Goal: Transaction & Acquisition: Purchase product/service

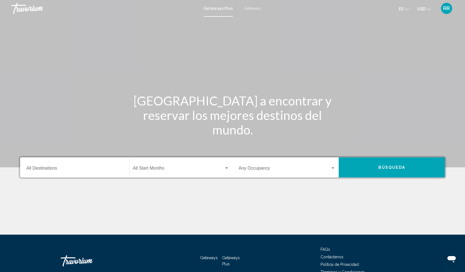
click at [253, 8] on span "Getaways" at bounding box center [253, 8] width 18 height 4
click at [49, 168] on input "Destination All Destinations" at bounding box center [74, 169] width 97 height 5
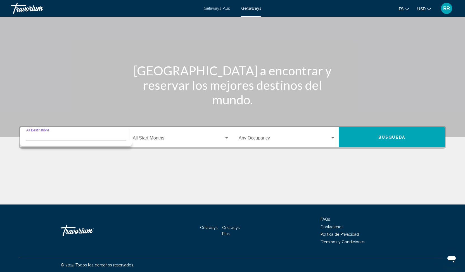
scroll to position [31, 0]
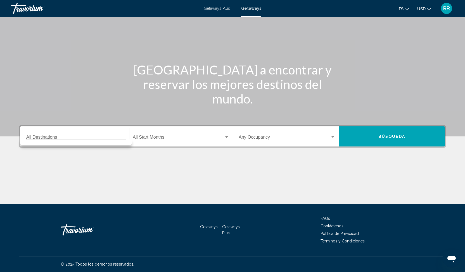
click at [42, 130] on div "Destination All Destinations" at bounding box center [74, 137] width 97 height 18
click at [33, 138] on input "Destination All Destinations" at bounding box center [74, 138] width 97 height 5
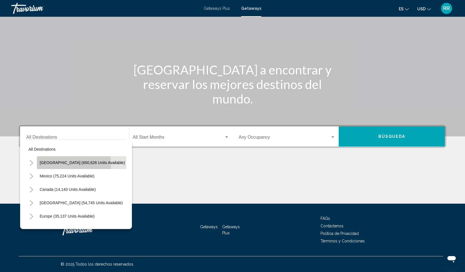
click at [49, 165] on button "United States (650,626 units available)" at bounding box center [82, 162] width 91 height 13
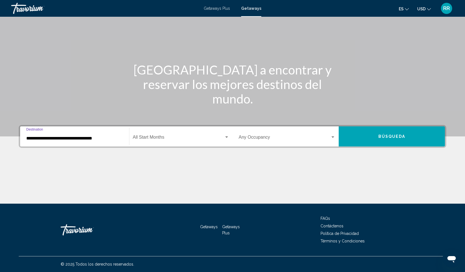
click at [85, 139] on input "**********" at bounding box center [74, 138] width 97 height 5
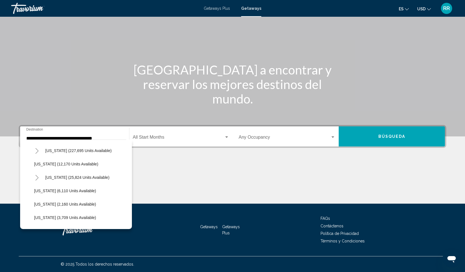
scroll to position [111, 0]
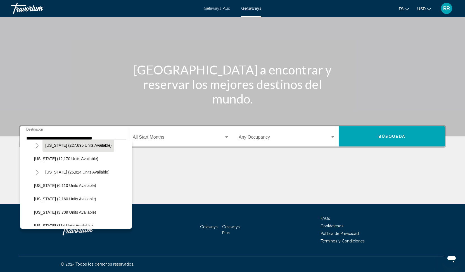
click at [80, 147] on span "Florida (227,695 units available)" at bounding box center [78, 145] width 66 height 4
type input "**********"
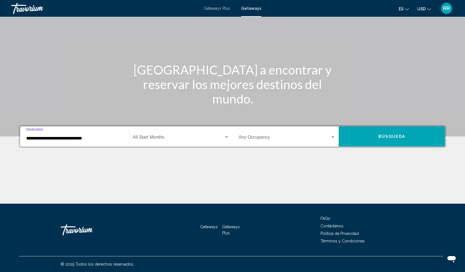
click at [333, 137] on div "Search widget" at bounding box center [332, 137] width 3 height 1
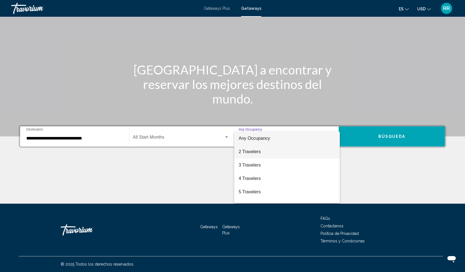
click at [252, 155] on span "2 Travelers" at bounding box center [287, 151] width 97 height 13
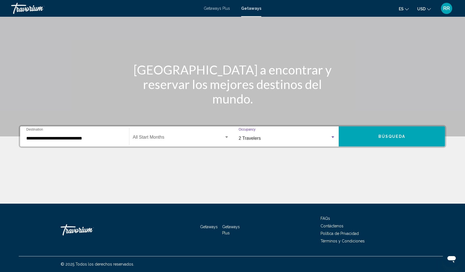
click at [385, 137] on span "Búsqueda" at bounding box center [391, 137] width 27 height 4
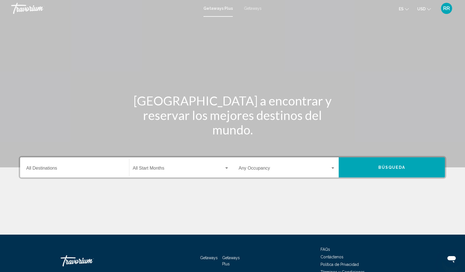
click at [254, 9] on span "Getaways" at bounding box center [253, 8] width 18 height 4
click at [35, 168] on input "Destination All Destinations" at bounding box center [74, 169] width 97 height 5
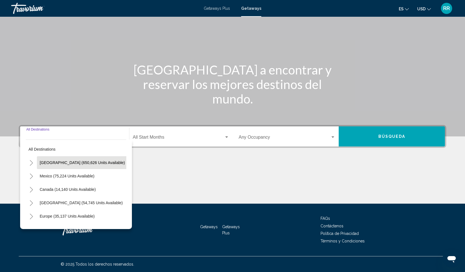
click at [52, 164] on span "United States (650,626 units available)" at bounding box center [82, 163] width 85 height 4
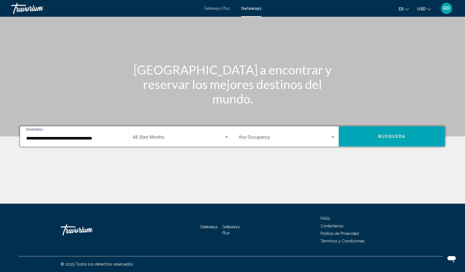
click at [101, 139] on input "**********" at bounding box center [74, 138] width 97 height 5
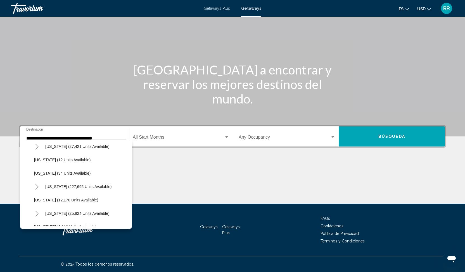
scroll to position [71, 0]
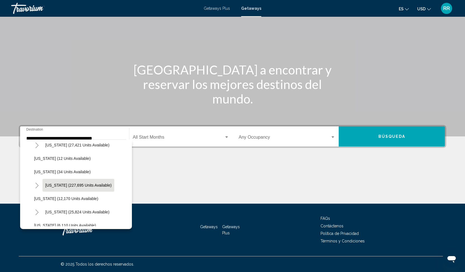
click at [90, 187] on span "Florida (227,695 units available)" at bounding box center [78, 185] width 66 height 4
type input "**********"
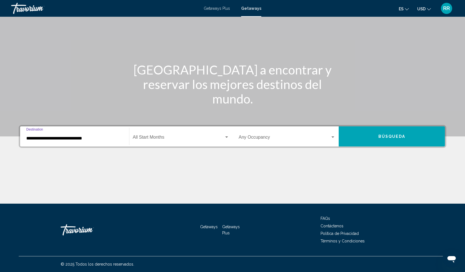
click at [333, 138] on div "Search widget" at bounding box center [332, 137] width 3 height 1
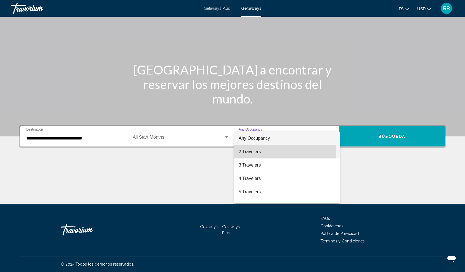
click at [253, 155] on span "2 Travelers" at bounding box center [287, 151] width 97 height 13
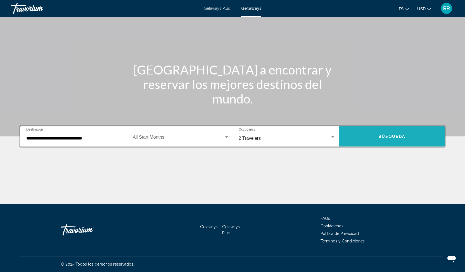
click at [378, 134] on span "Búsqueda" at bounding box center [391, 136] width 27 height 4
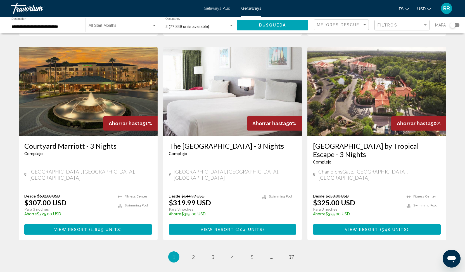
scroll to position [625, 0]
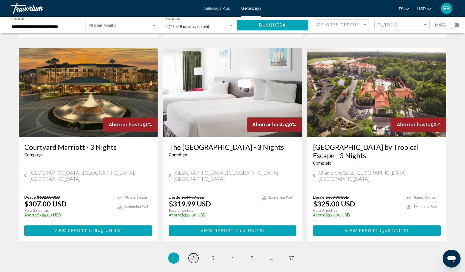
click at [194, 255] on span "2" at bounding box center [193, 258] width 3 height 6
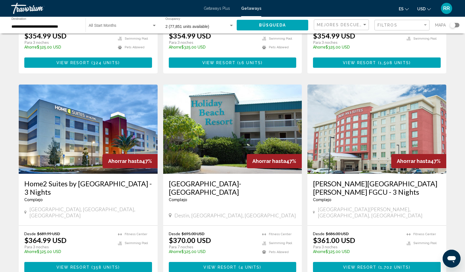
scroll to position [606, 0]
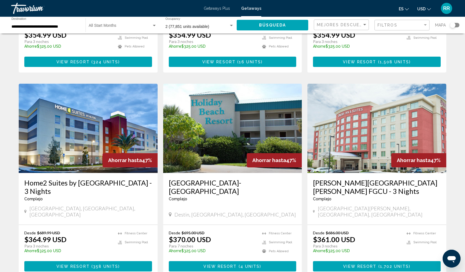
click at [86, 265] on span "View Resort" at bounding box center [72, 267] width 33 height 4
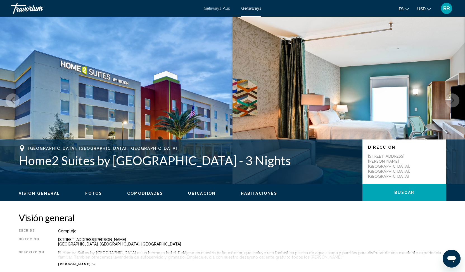
click at [454, 101] on icon "Next image" at bounding box center [453, 100] width 4 height 7
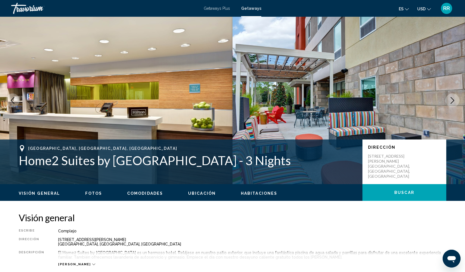
click at [453, 101] on icon "Next image" at bounding box center [453, 100] width 4 height 7
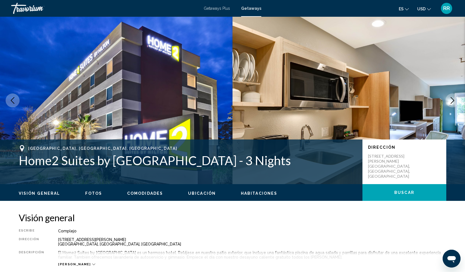
click at [452, 101] on icon "Next image" at bounding box center [452, 100] width 7 height 7
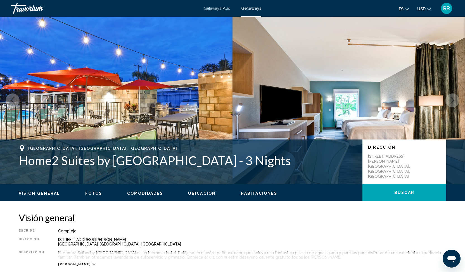
click at [452, 101] on icon "Next image" at bounding box center [452, 100] width 7 height 7
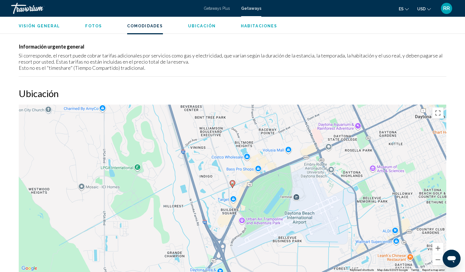
scroll to position [388, 0]
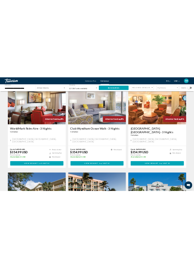
scroll to position [275, 0]
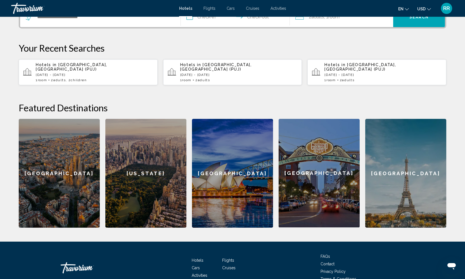
scroll to position [153, 0]
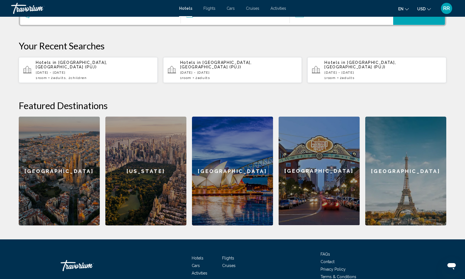
click at [149, 170] on div "[US_STATE]" at bounding box center [145, 171] width 81 height 109
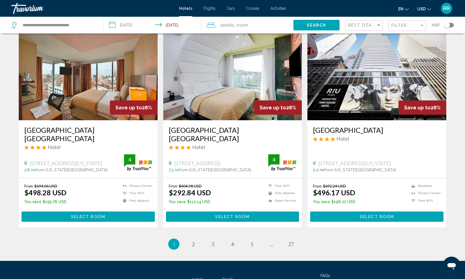
scroll to position [639, 0]
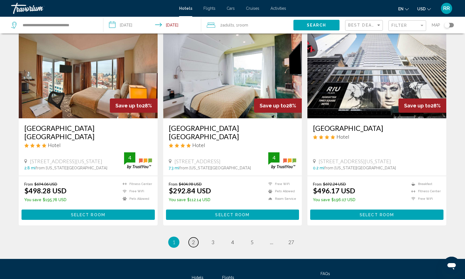
click at [195, 238] on link "page 2" at bounding box center [194, 243] width 10 height 10
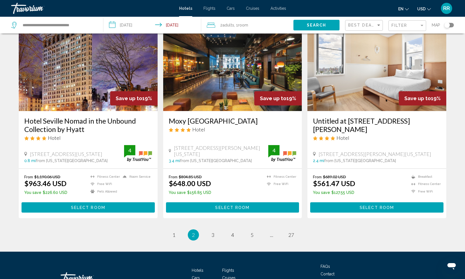
scroll to position [639, 0]
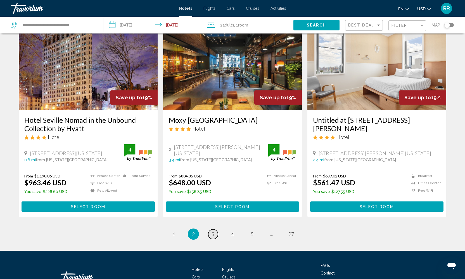
click at [215, 239] on link "page 3" at bounding box center [213, 235] width 10 height 10
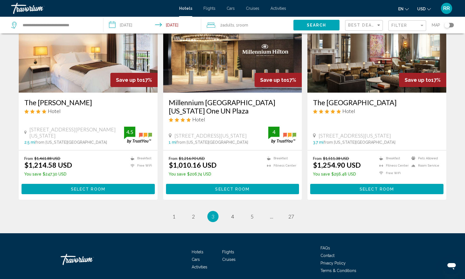
scroll to position [678, 0]
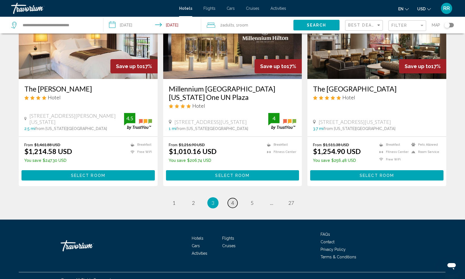
click at [234, 203] on span "4" at bounding box center [232, 203] width 3 height 6
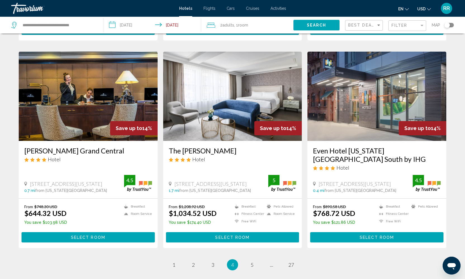
scroll to position [644, 0]
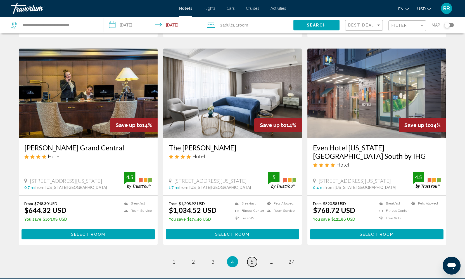
click at [251, 259] on span "5" at bounding box center [252, 262] width 3 height 6
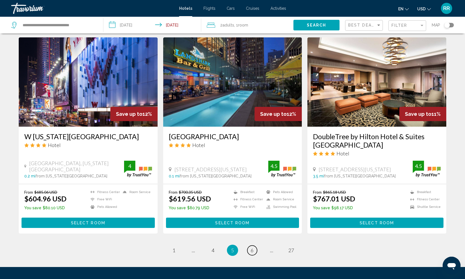
scroll to position [687, 0]
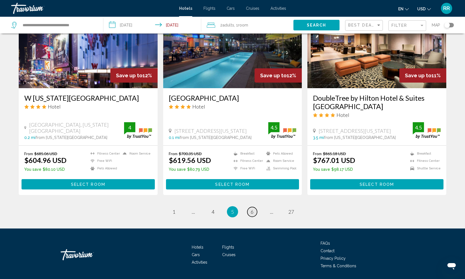
click at [254, 207] on link "page 6" at bounding box center [252, 212] width 10 height 10
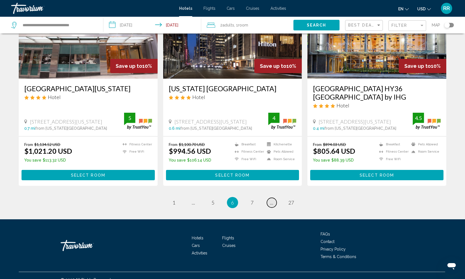
click at [271, 200] on span "..." at bounding box center [271, 203] width 3 height 6
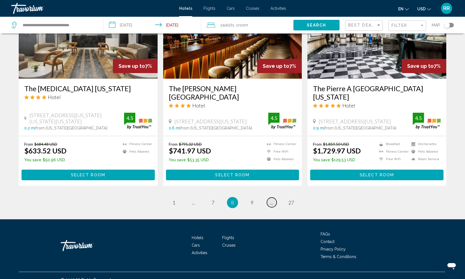
click at [273, 198] on link "page ..." at bounding box center [272, 203] width 10 height 10
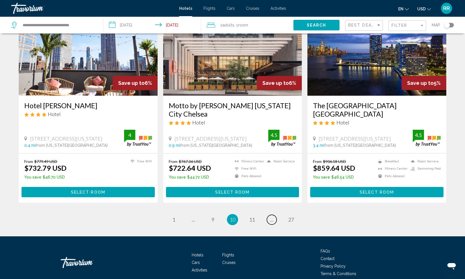
scroll to position [662, 0]
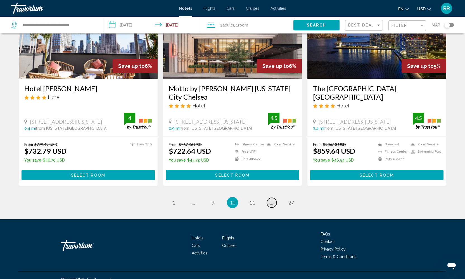
click at [270, 200] on span "..." at bounding box center [271, 203] width 3 height 6
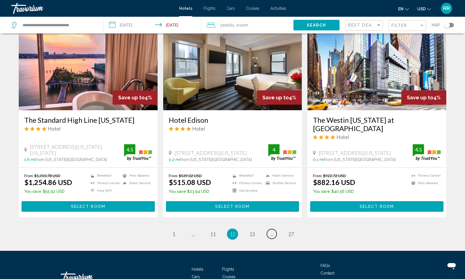
scroll to position [679, 0]
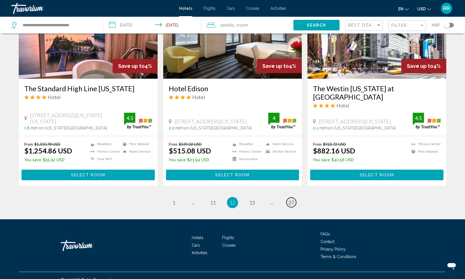
click at [289, 200] on span "27" at bounding box center [291, 203] width 6 height 6
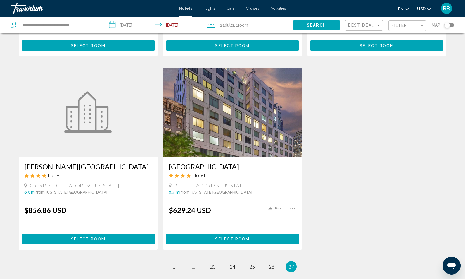
scroll to position [261, 0]
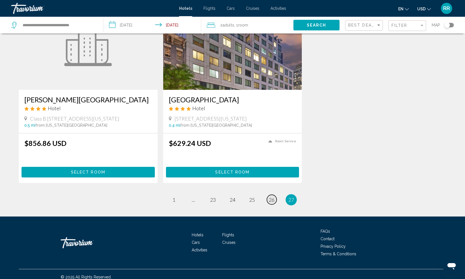
click at [271, 197] on span "26" at bounding box center [272, 200] width 6 height 6
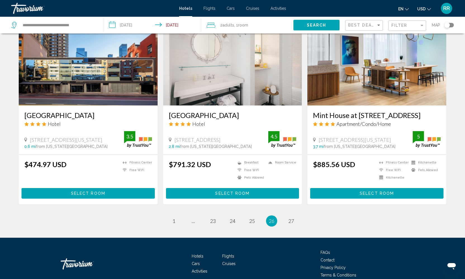
scroll to position [668, 0]
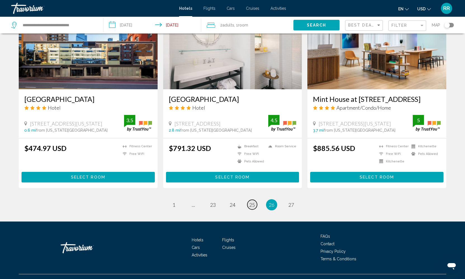
click at [251, 206] on span "25" at bounding box center [252, 205] width 6 height 6
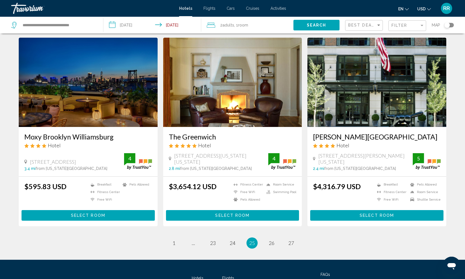
scroll to position [687, 0]
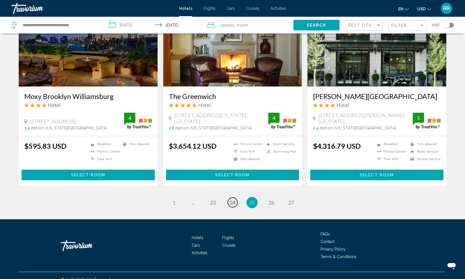
click at [232, 200] on span "24" at bounding box center [233, 203] width 6 height 6
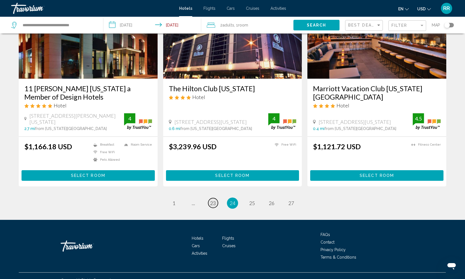
click at [209, 198] on link "page 23" at bounding box center [213, 203] width 10 height 10
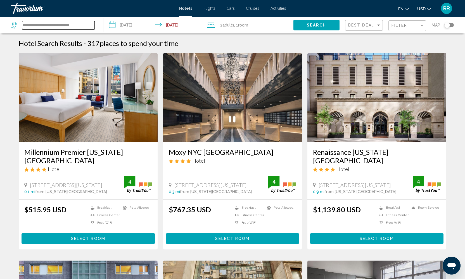
click at [91, 24] on input "**********" at bounding box center [58, 25] width 73 height 8
click at [14, 25] on icon "Search widget" at bounding box center [14, 25] width 7 height 7
click at [88, 26] on input "**********" at bounding box center [58, 25] width 73 height 8
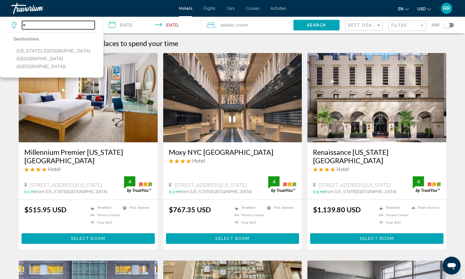
type input "*"
click at [57, 25] on input "Search widget" at bounding box center [58, 25] width 73 height 8
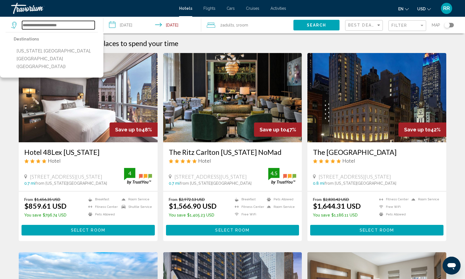
click at [54, 27] on input "Search widget" at bounding box center [58, 25] width 73 height 8
click at [56, 25] on input "Search widget" at bounding box center [58, 25] width 73 height 8
click at [14, 24] on icon "Search widget" at bounding box center [14, 25] width 7 height 7
click at [47, 25] on input "Search widget" at bounding box center [58, 25] width 73 height 8
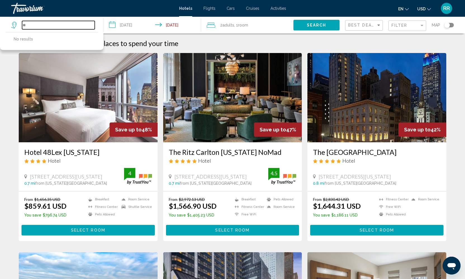
type input "*"
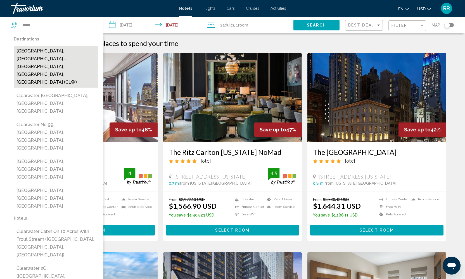
drag, startPoint x: 47, startPoint y: 26, endPoint x: 32, endPoint y: 51, distance: 29.1
click at [32, 51] on button "[GEOGRAPHIC_DATA], [GEOGRAPHIC_DATA] - [GEOGRAPHIC_DATA], [GEOGRAPHIC_DATA], [G…" at bounding box center [56, 67] width 84 height 42
type input "**********"
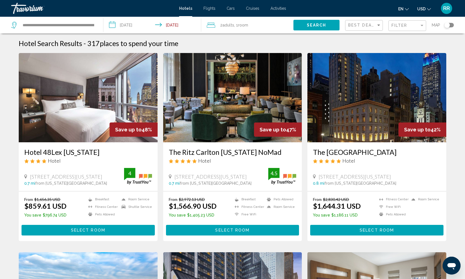
click at [113, 25] on input "**********" at bounding box center [153, 26] width 100 height 18
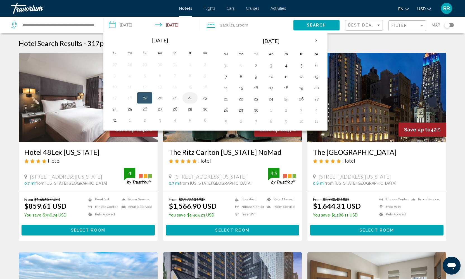
click at [190, 98] on button "22" at bounding box center [189, 98] width 9 height 8
click at [115, 109] on button "24" at bounding box center [114, 109] width 9 height 8
type input "**********"
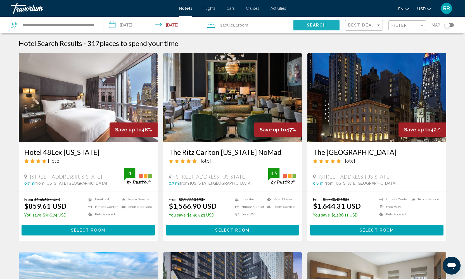
click at [313, 25] on span "Search" at bounding box center [317, 25] width 20 height 4
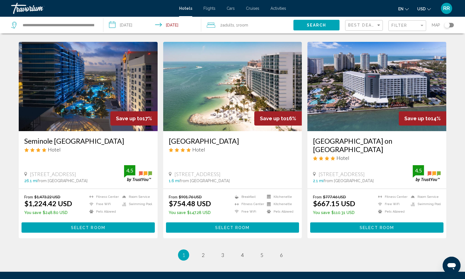
scroll to position [643, 0]
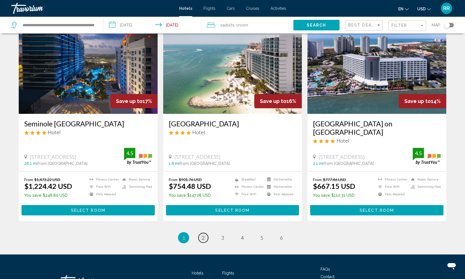
click at [203, 239] on span "2" at bounding box center [203, 238] width 3 height 6
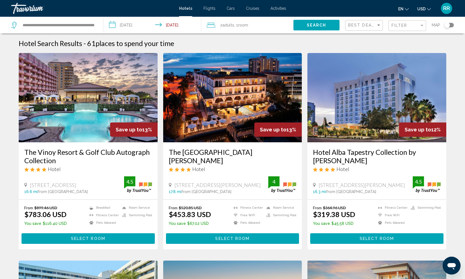
click at [112, 26] on input "**********" at bounding box center [153, 26] width 100 height 18
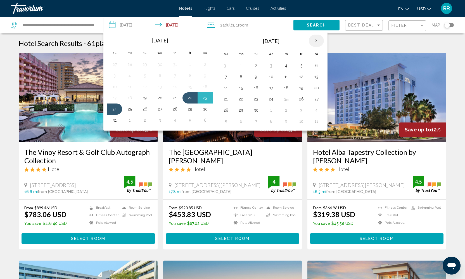
click at [316, 42] on th "Next month" at bounding box center [316, 41] width 15 height 12
click at [285, 101] on button "23" at bounding box center [286, 99] width 9 height 8
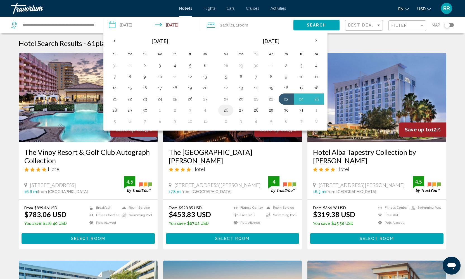
click at [226, 110] on button "26" at bounding box center [225, 110] width 9 height 8
type input "**********"
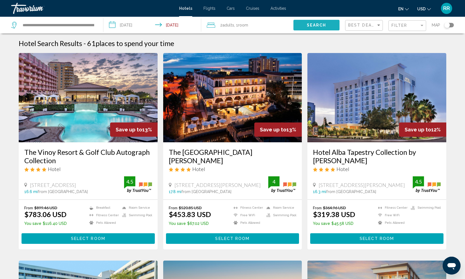
click at [311, 27] on span "Search" at bounding box center [317, 25] width 20 height 4
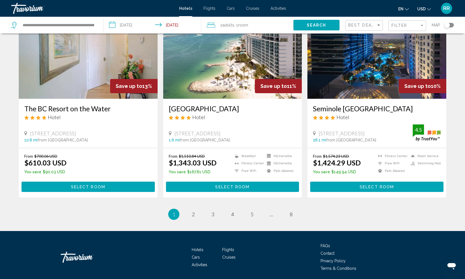
scroll to position [670, 0]
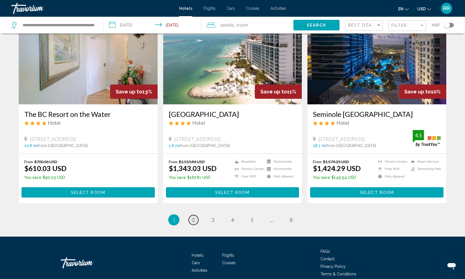
click at [193, 217] on span "2" at bounding box center [193, 220] width 3 height 6
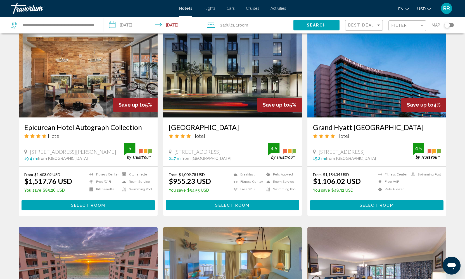
scroll to position [453, 0]
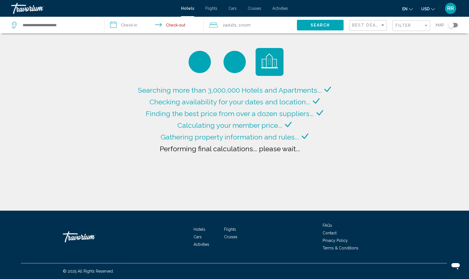
type input "**********"
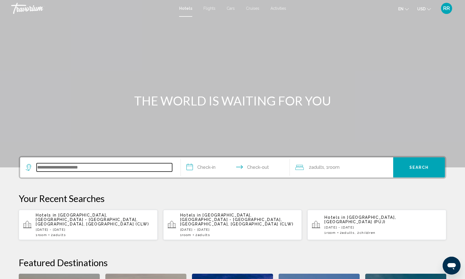
click at [45, 168] on input "Search widget" at bounding box center [104, 167] width 135 height 8
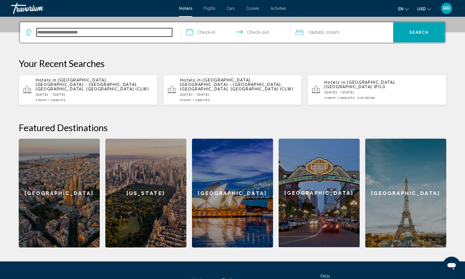
scroll to position [138, 0]
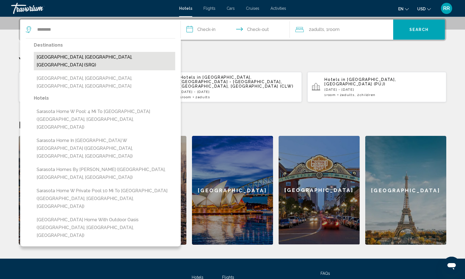
click at [49, 57] on button "[GEOGRAPHIC_DATA], [GEOGRAPHIC_DATA], [GEOGRAPHIC_DATA] (SRQ)" at bounding box center [104, 61] width 141 height 18
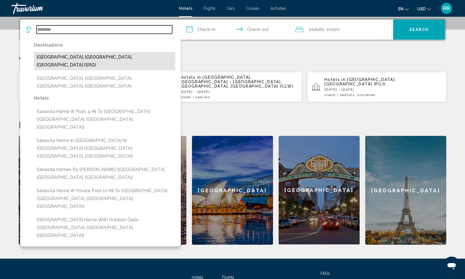
type input "**********"
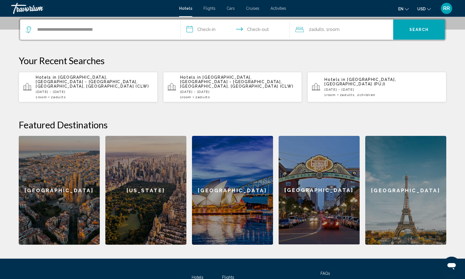
click at [193, 30] on input "**********" at bounding box center [236, 31] width 111 height 22
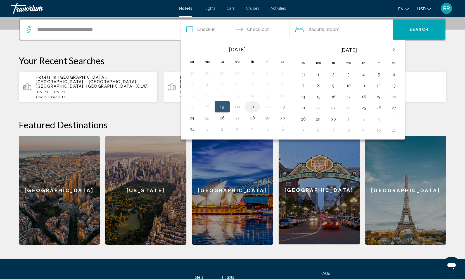
click at [252, 109] on button "21" at bounding box center [252, 107] width 9 height 8
click at [192, 118] on button "24" at bounding box center [191, 118] width 9 height 8
type input "**********"
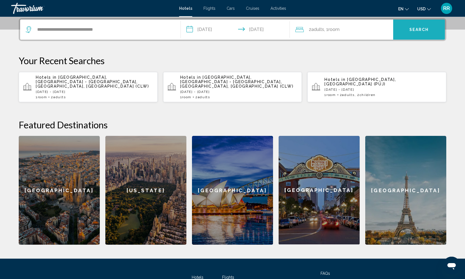
click at [420, 31] on span "Search" at bounding box center [419, 30] width 20 height 4
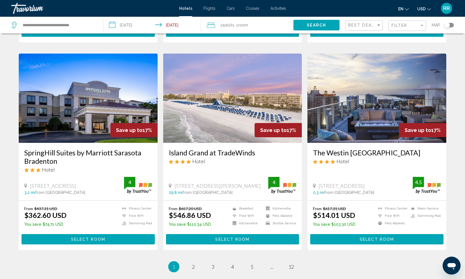
scroll to position [634, 0]
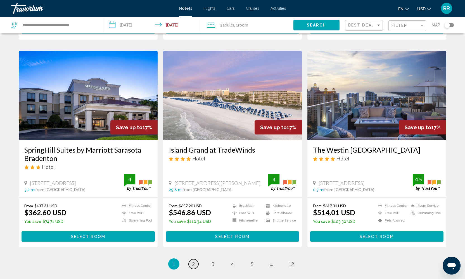
click at [194, 261] on span "2" at bounding box center [193, 264] width 3 height 6
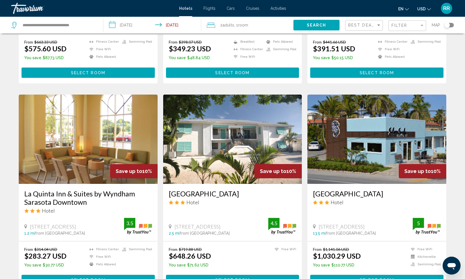
scroll to position [626, 0]
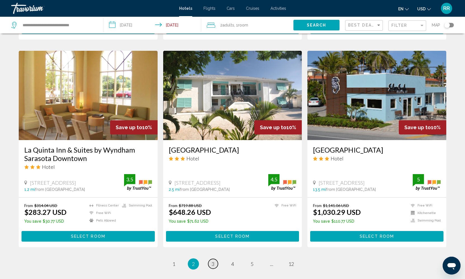
click at [213, 264] on span "3" at bounding box center [212, 264] width 3 height 6
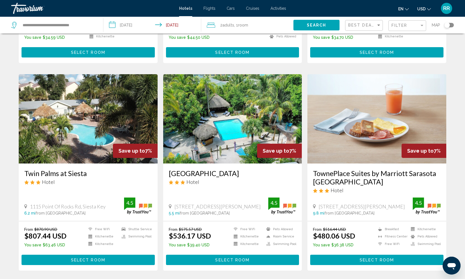
scroll to position [614, 0]
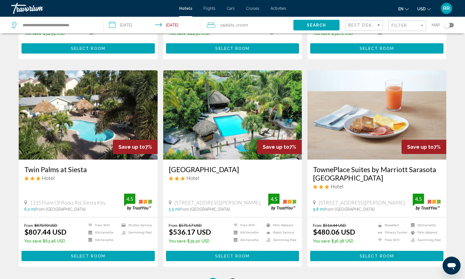
click at [233, 279] on span "4" at bounding box center [232, 284] width 3 height 6
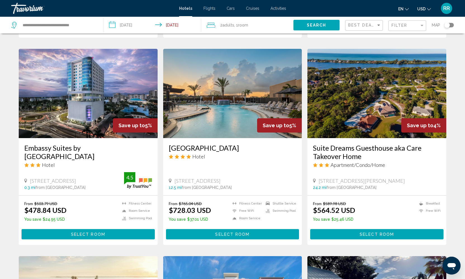
scroll to position [429, 0]
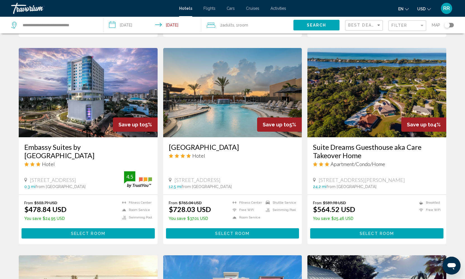
click at [106, 117] on img "Main content" at bounding box center [88, 92] width 139 height 89
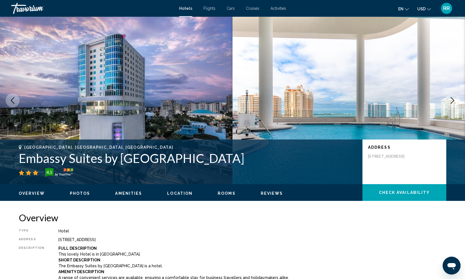
click at [452, 103] on icon "Next image" at bounding box center [452, 100] width 7 height 7
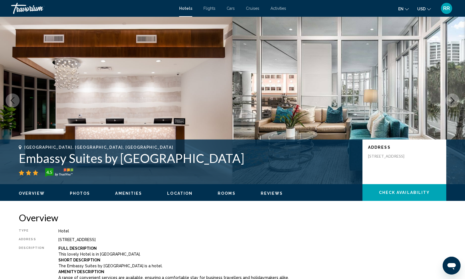
click at [452, 103] on icon "Next image" at bounding box center [452, 100] width 7 height 7
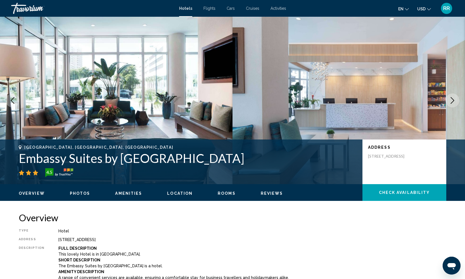
click at [452, 103] on icon "Next image" at bounding box center [452, 100] width 7 height 7
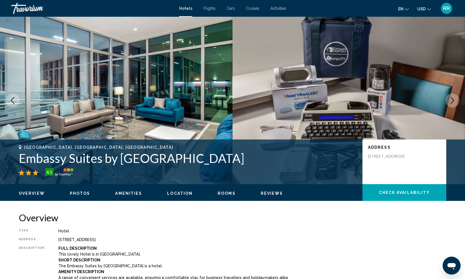
click at [452, 103] on icon "Next image" at bounding box center [452, 100] width 7 height 7
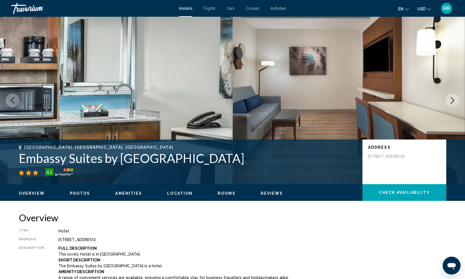
click at [452, 103] on icon "Next image" at bounding box center [452, 100] width 7 height 7
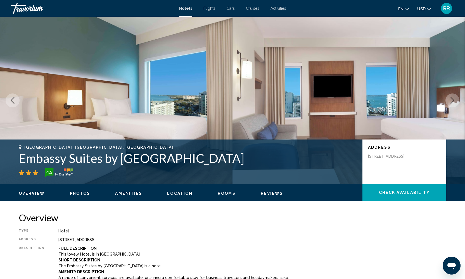
click at [452, 103] on icon "Next image" at bounding box center [452, 100] width 7 height 7
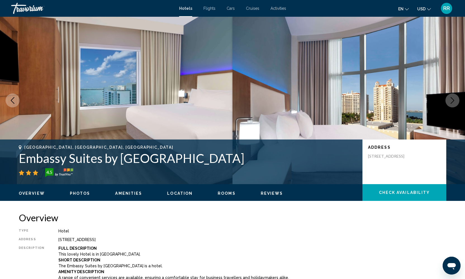
click at [452, 103] on icon "Next image" at bounding box center [452, 100] width 7 height 7
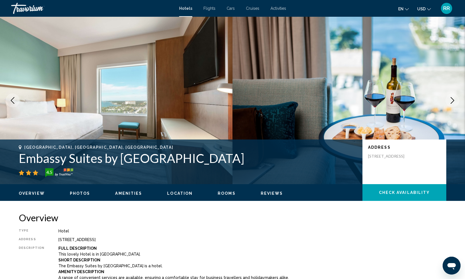
click at [452, 103] on icon "Next image" at bounding box center [452, 100] width 7 height 7
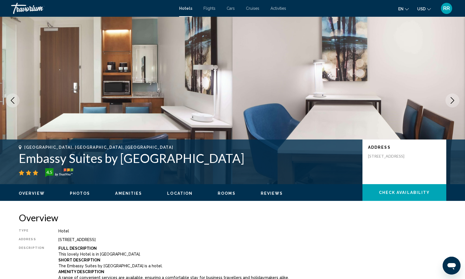
click at [452, 103] on icon "Next image" at bounding box center [452, 100] width 7 height 7
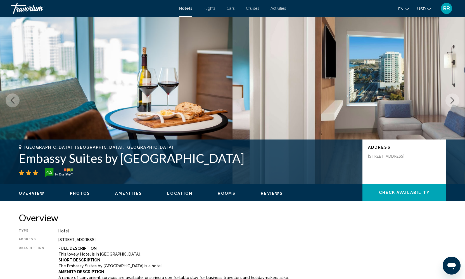
click at [452, 104] on button "Next image" at bounding box center [452, 101] width 14 height 14
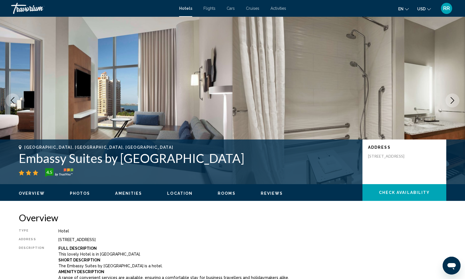
click at [452, 104] on button "Next image" at bounding box center [452, 101] width 14 height 14
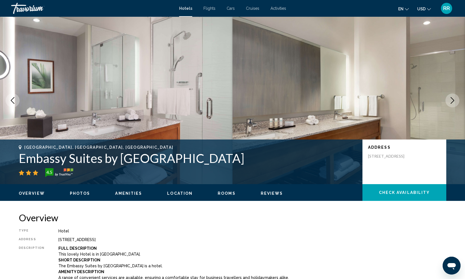
click at [452, 104] on button "Next image" at bounding box center [452, 101] width 14 height 14
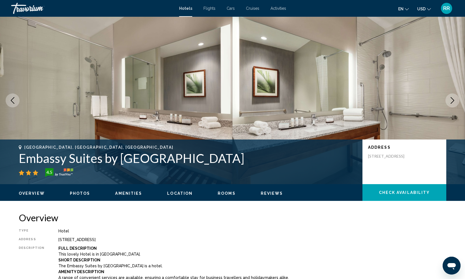
click at [452, 104] on button "Next image" at bounding box center [452, 101] width 14 height 14
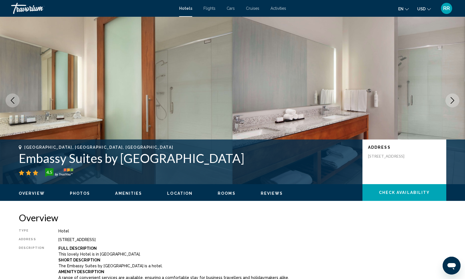
click at [452, 104] on button "Next image" at bounding box center [452, 101] width 14 height 14
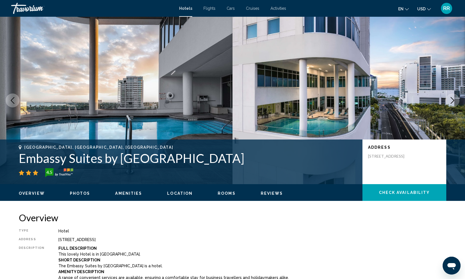
click at [452, 105] on button "Next image" at bounding box center [452, 101] width 14 height 14
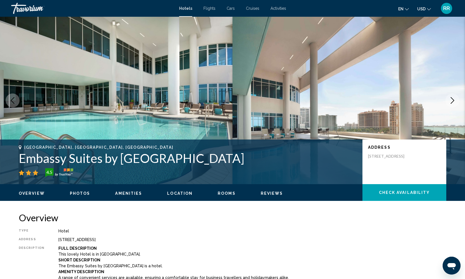
click at [452, 106] on button "Next image" at bounding box center [452, 101] width 14 height 14
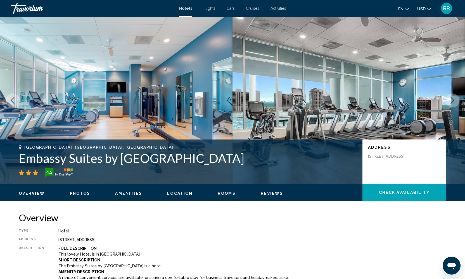
click at [452, 107] on button "Next image" at bounding box center [452, 101] width 14 height 14
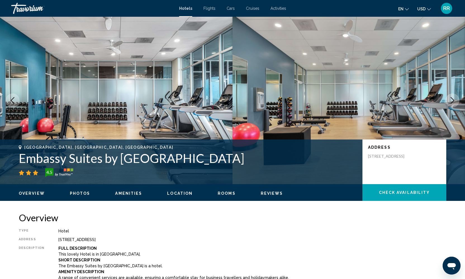
click at [452, 107] on button "Next image" at bounding box center [452, 101] width 14 height 14
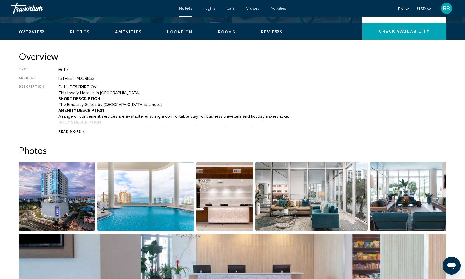
scroll to position [128, 0]
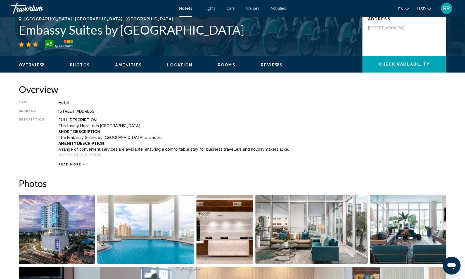
click at [81, 166] on button "Read more" at bounding box center [71, 165] width 27 height 4
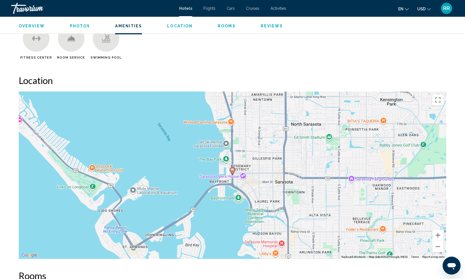
scroll to position [480, 0]
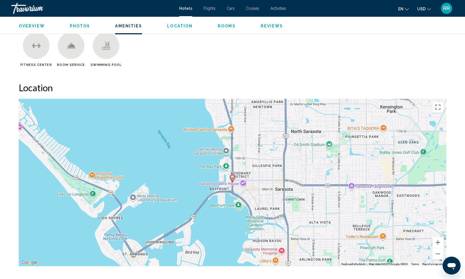
click at [225, 28] on span "Rooms" at bounding box center [227, 26] width 18 height 4
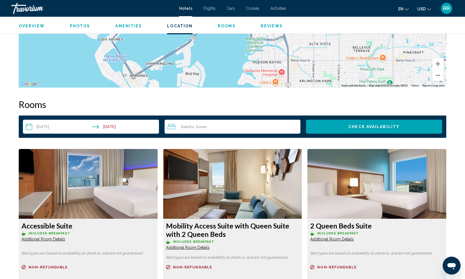
scroll to position [724, 0]
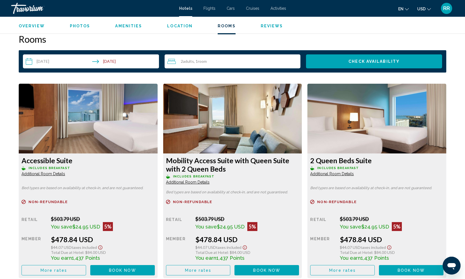
click at [105, 115] on img "Main content" at bounding box center [88, 119] width 139 height 70
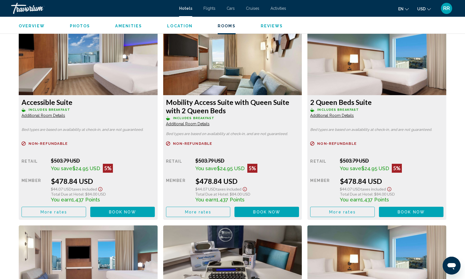
scroll to position [779, 0]
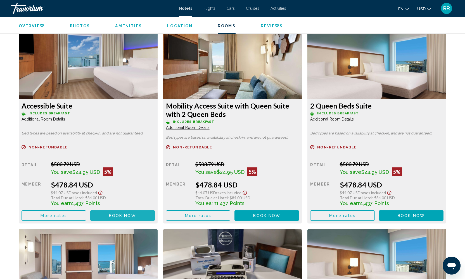
click at [124, 213] on button "Book now No longer available" at bounding box center [122, 216] width 65 height 10
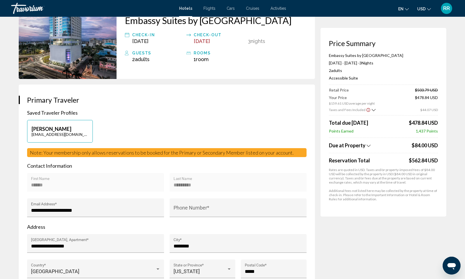
scroll to position [53, 0]
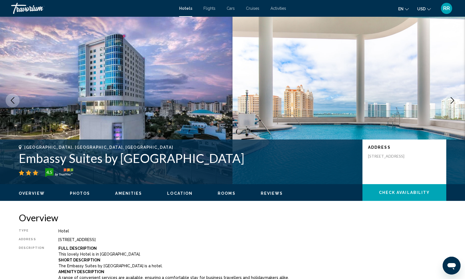
click at [223, 193] on span "Rooms" at bounding box center [227, 193] width 18 height 4
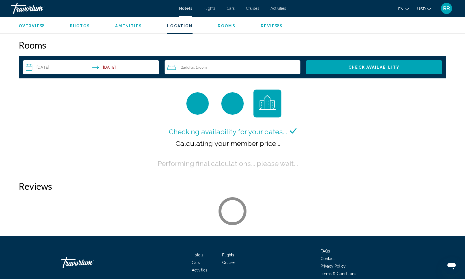
scroll to position [707, 0]
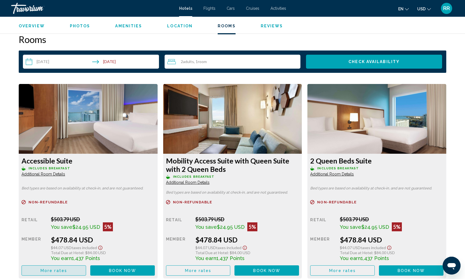
click at [40, 273] on button "More rates" at bounding box center [54, 271] width 65 height 10
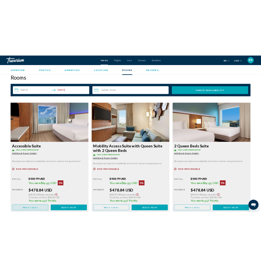
scroll to position [0, 0]
